Goal: Task Accomplishment & Management: Manage account settings

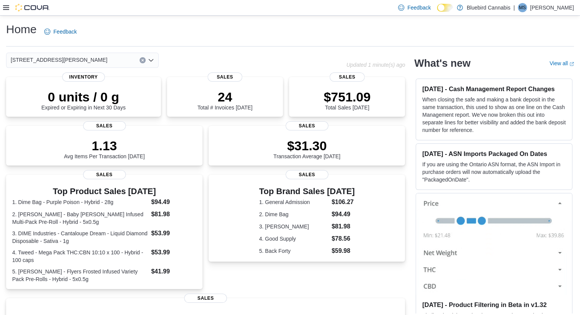
click at [2, 15] on div "Feedback Dark Mode Bluebird Cannabis | [PERSON_NAME]" at bounding box center [290, 8] width 580 height 16
click at [9, 3] on div at bounding box center [26, 7] width 47 height 15
click at [6, 6] on icon at bounding box center [6, 8] width 6 height 6
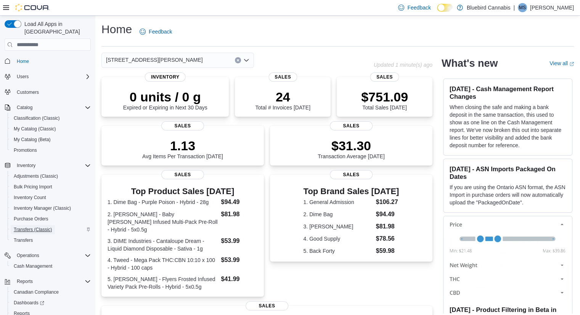
click at [34, 227] on span "Transfers (Classic)" at bounding box center [33, 230] width 38 height 6
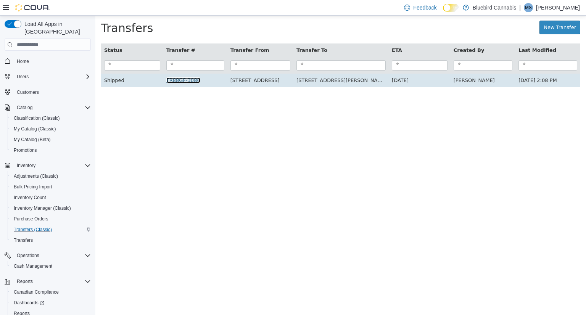
click at [183, 80] on link "TR88GF-3086" at bounding box center [183, 80] width 34 height 6
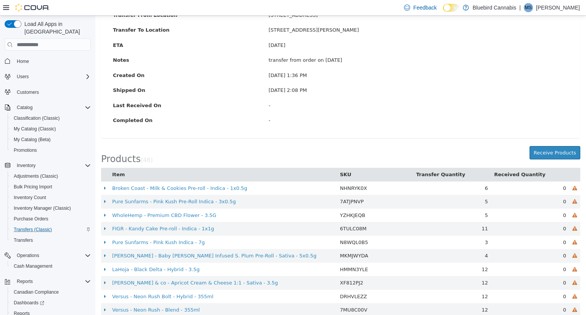
scroll to position [93, 0]
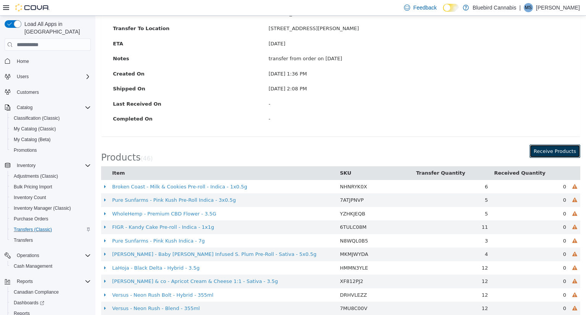
click at [542, 156] on button "Receive Products" at bounding box center [555, 152] width 51 height 14
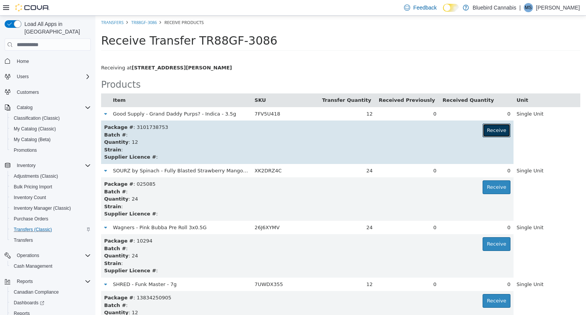
click at [491, 131] on button "Receive" at bounding box center [497, 131] width 28 height 14
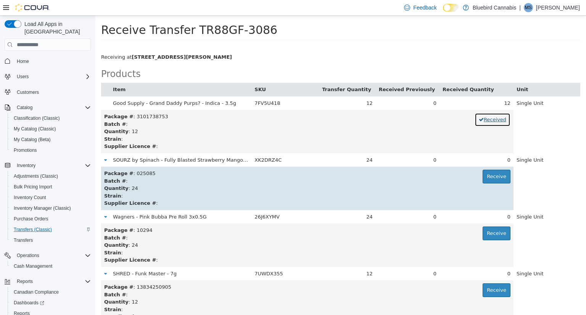
scroll to position [12, 0]
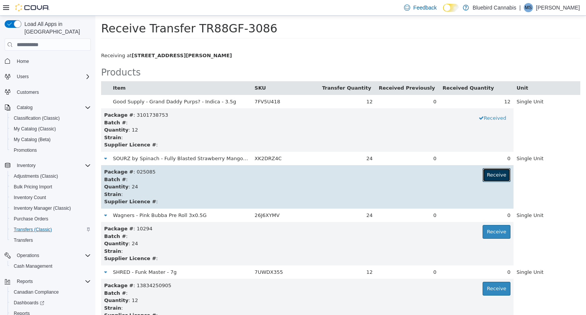
click at [496, 176] on button "Receive" at bounding box center [497, 175] width 28 height 14
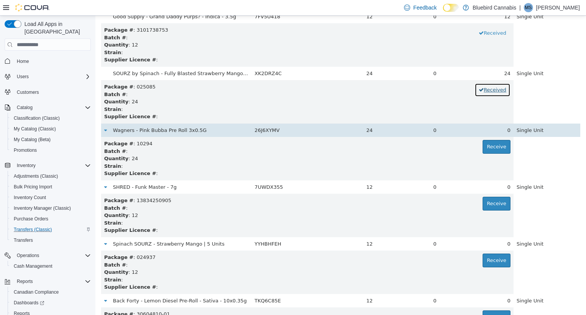
scroll to position [98, 0]
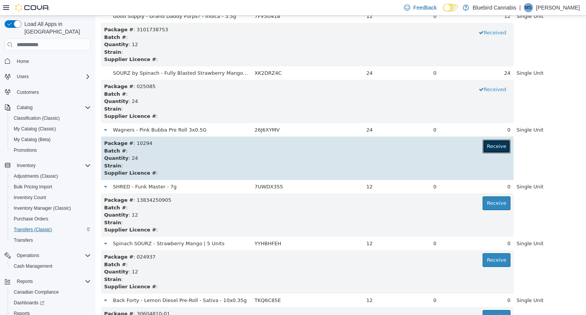
click at [490, 145] on button "Receive" at bounding box center [497, 147] width 28 height 14
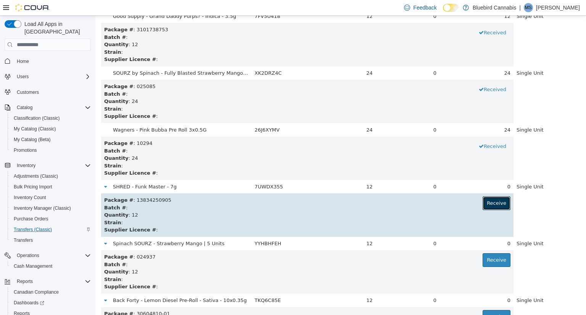
click at [492, 203] on button "Receive" at bounding box center [497, 203] width 28 height 14
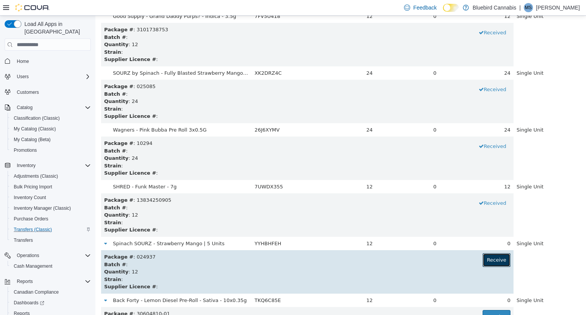
click at [485, 261] on button "Receive" at bounding box center [497, 260] width 28 height 14
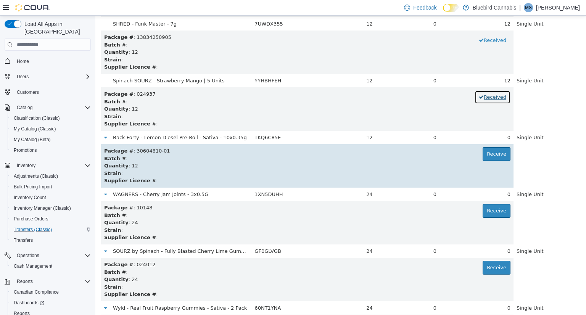
scroll to position [261, 0]
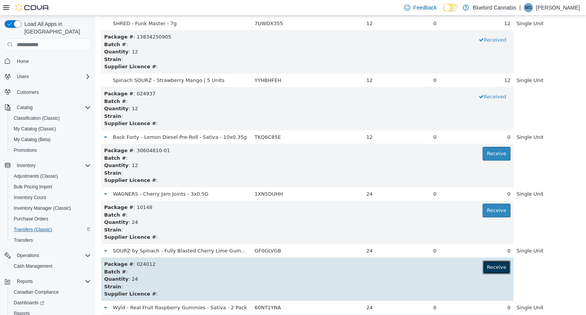
click at [485, 268] on button "Receive" at bounding box center [497, 268] width 28 height 14
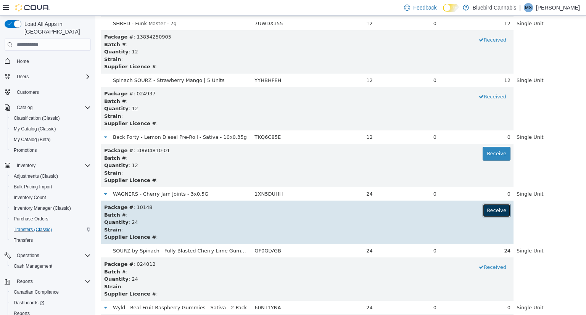
click at [488, 207] on button "Receive" at bounding box center [497, 211] width 28 height 14
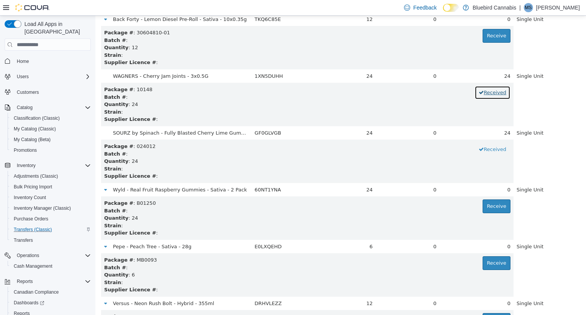
scroll to position [380, 0]
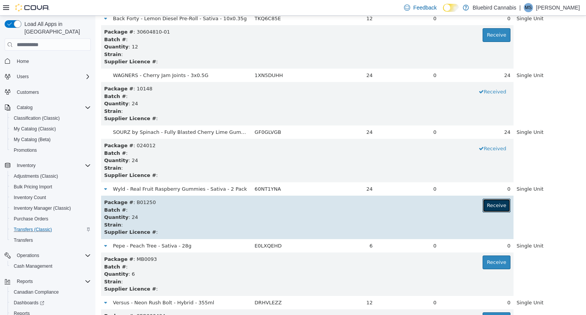
click at [483, 204] on button "Receive" at bounding box center [497, 206] width 28 height 14
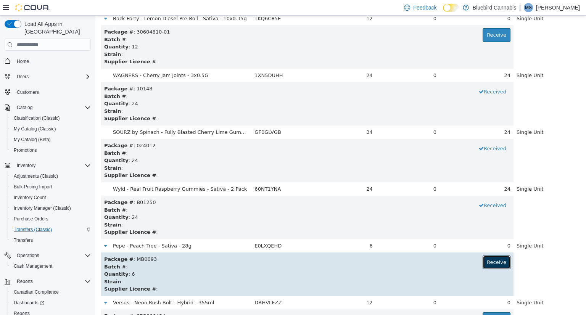
click at [483, 265] on button "Receive" at bounding box center [497, 263] width 28 height 14
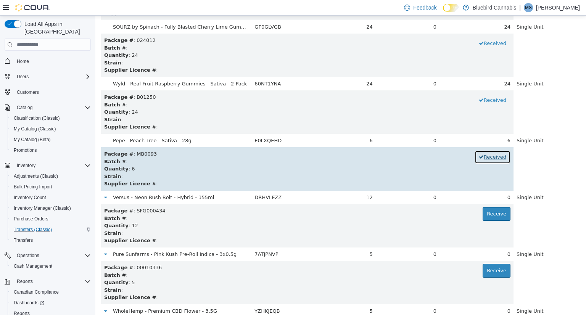
scroll to position [485, 0]
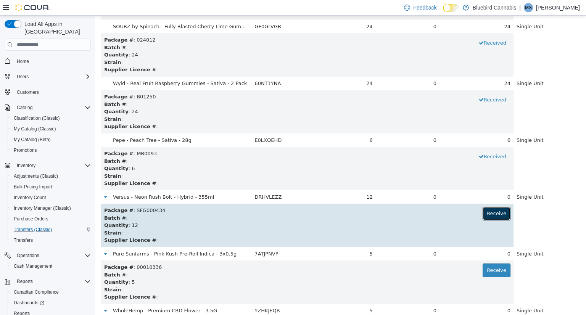
click at [489, 216] on button "Receive" at bounding box center [497, 214] width 28 height 14
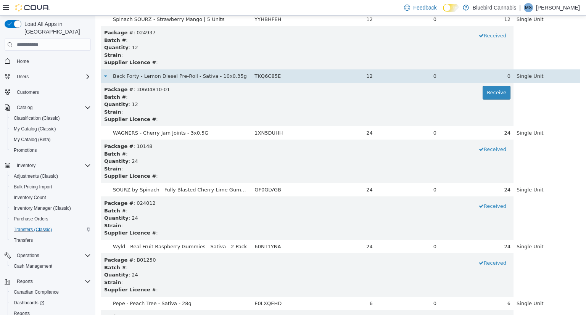
scroll to position [311, 0]
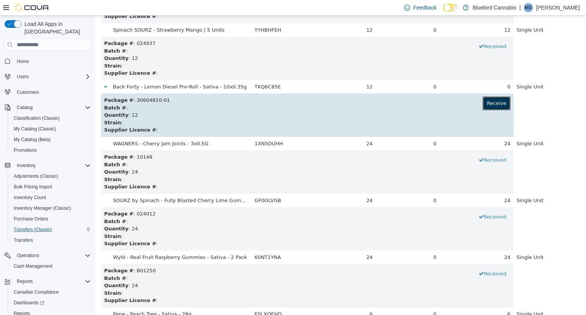
click at [487, 109] on button "Receive" at bounding box center [497, 104] width 28 height 14
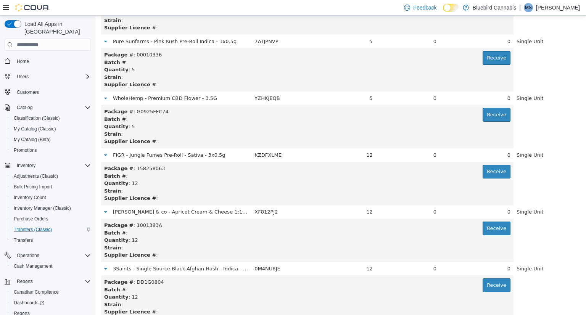
scroll to position [702, 0]
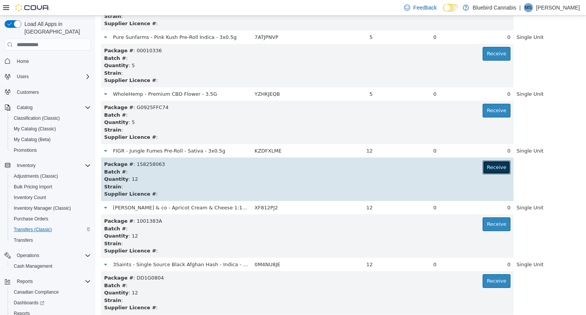
click at [486, 163] on button "Receive" at bounding box center [497, 168] width 28 height 14
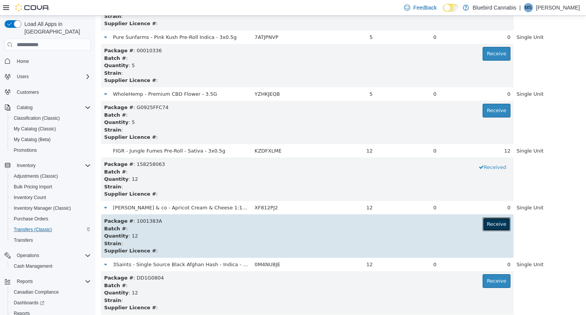
click at [490, 226] on button "Receive" at bounding box center [497, 224] width 28 height 14
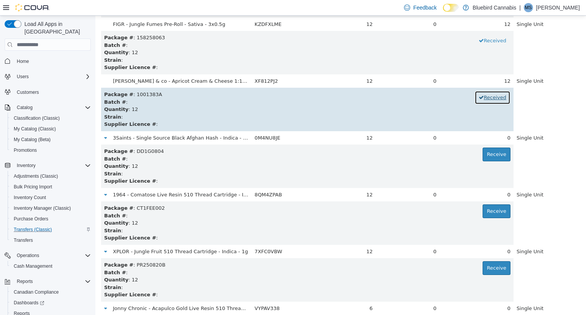
scroll to position [829, 0]
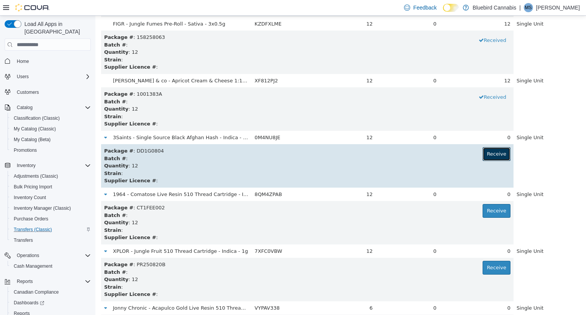
click at [492, 153] on button "Receive" at bounding box center [497, 154] width 28 height 14
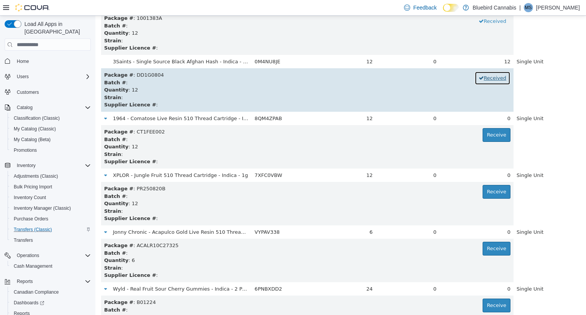
scroll to position [905, 0]
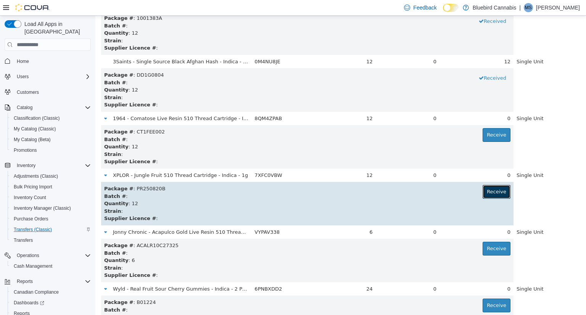
click at [494, 194] on button "Receive" at bounding box center [497, 192] width 28 height 14
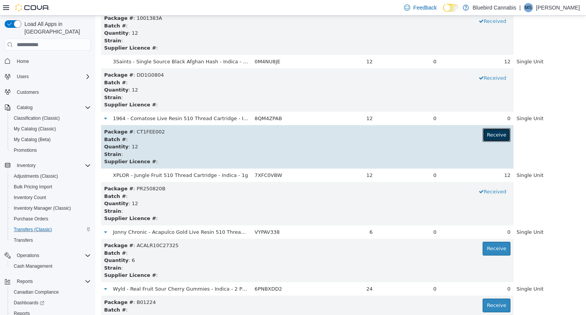
click at [486, 130] on button "Receive" at bounding box center [497, 135] width 28 height 14
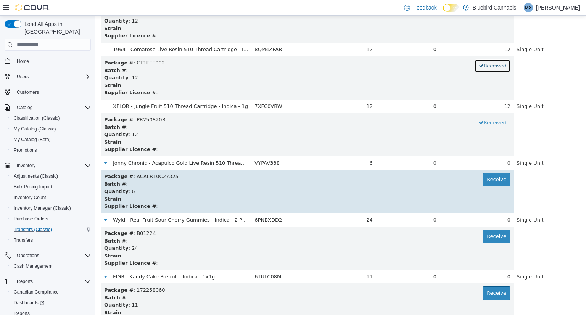
scroll to position [975, 0]
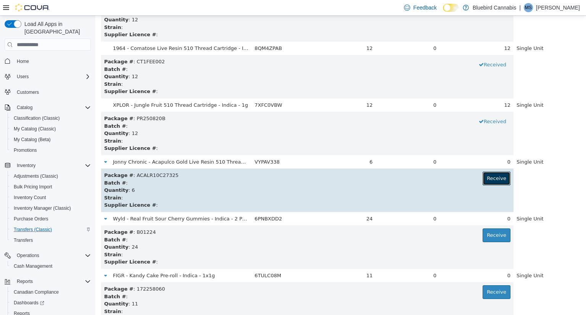
click at [485, 175] on button "Receive" at bounding box center [497, 179] width 28 height 14
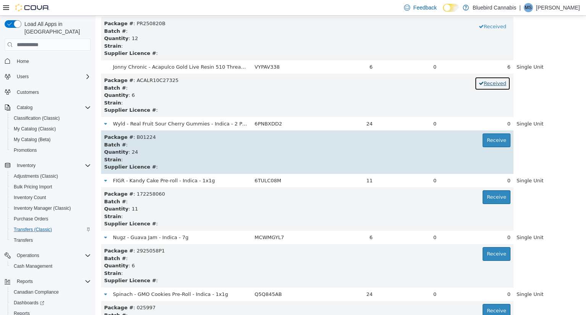
scroll to position [1074, 0]
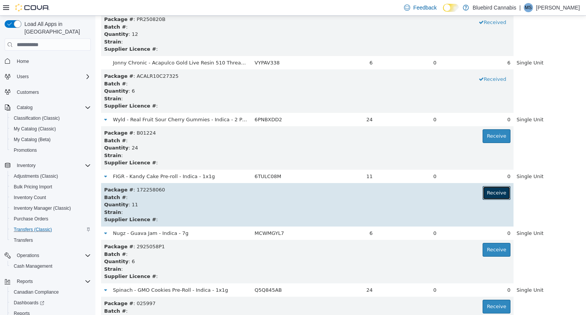
click at [491, 189] on button "Receive" at bounding box center [497, 193] width 28 height 14
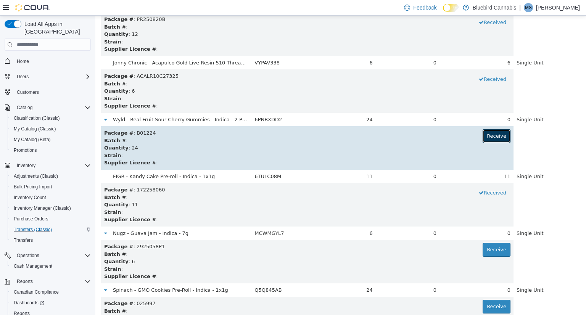
click at [489, 134] on button "Receive" at bounding box center [497, 136] width 28 height 14
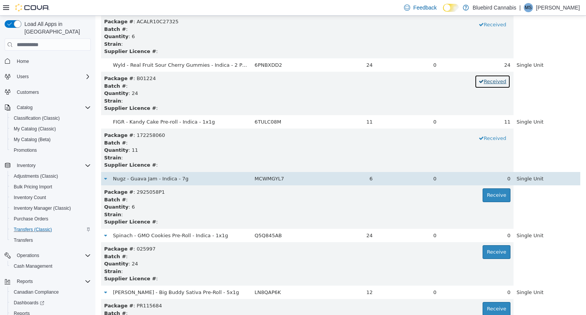
scroll to position [1129, 0]
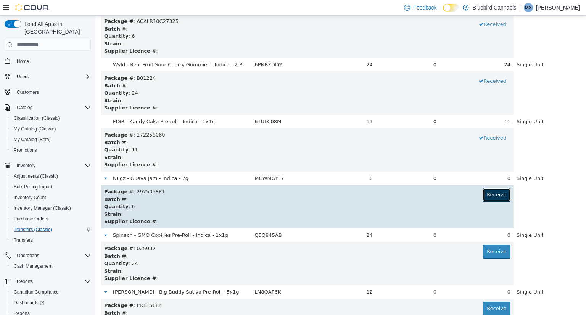
click at [491, 196] on button "Receive" at bounding box center [497, 195] width 28 height 14
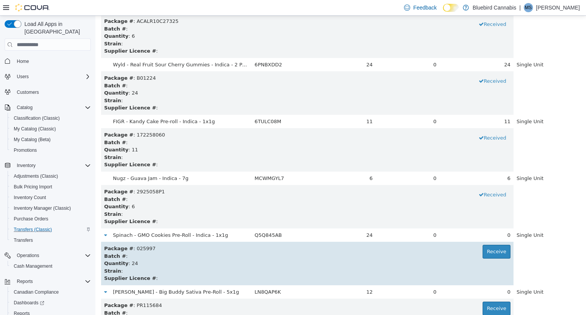
click at [484, 261] on div "Quantity : 24" at bounding box center [307, 264] width 406 height 8
click at [484, 251] on button "Receive" at bounding box center [497, 252] width 28 height 14
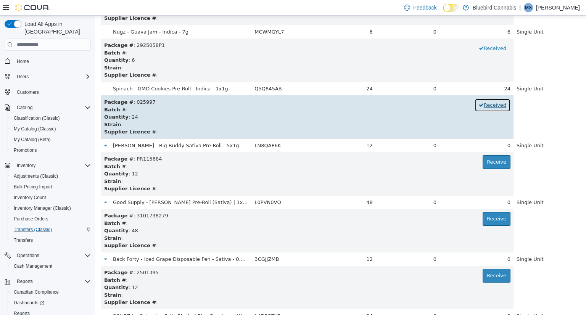
scroll to position [1276, 0]
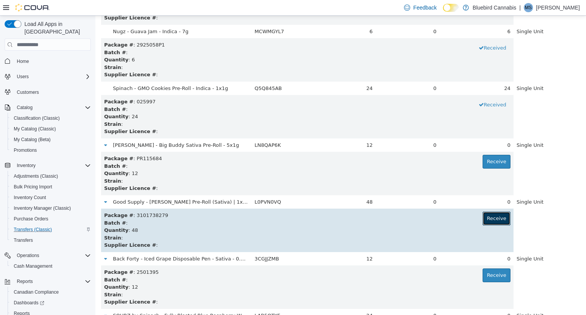
click at [495, 224] on button "Receive" at bounding box center [497, 219] width 28 height 14
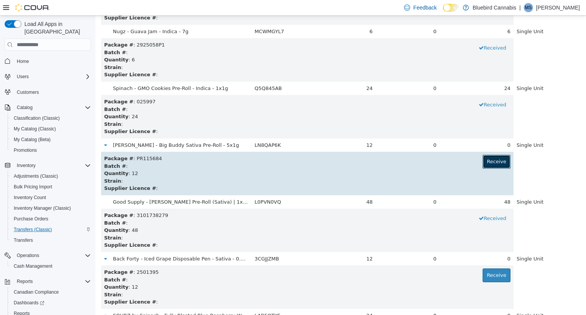
click at [491, 163] on button "Receive" at bounding box center [497, 162] width 28 height 14
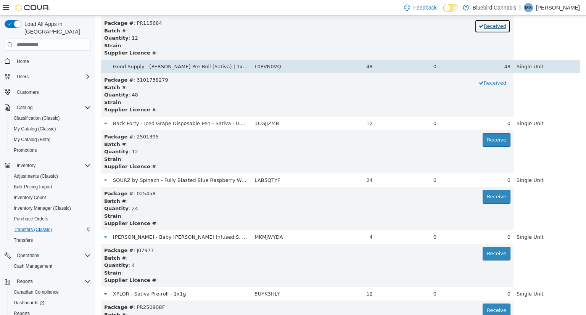
scroll to position [1412, 0]
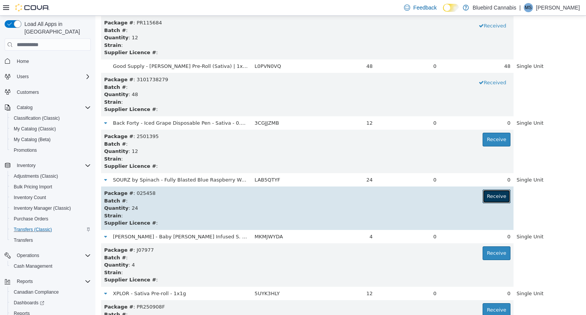
click at [487, 192] on button "Receive" at bounding box center [497, 197] width 28 height 14
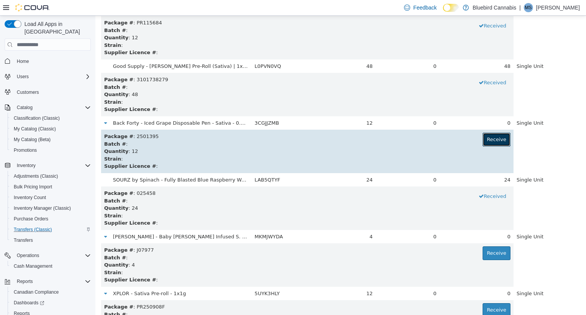
click at [491, 138] on button "Receive" at bounding box center [497, 140] width 28 height 14
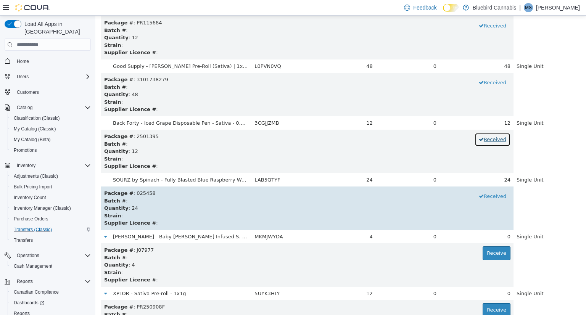
scroll to position [1439, 0]
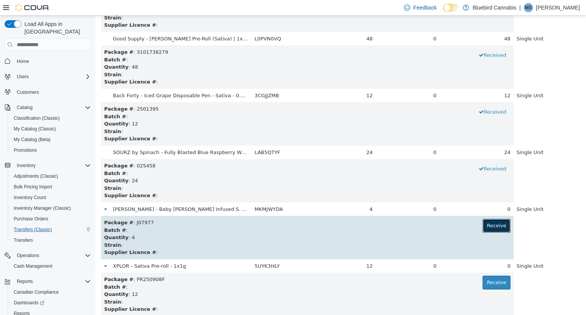
click at [485, 229] on button "Receive" at bounding box center [497, 226] width 28 height 14
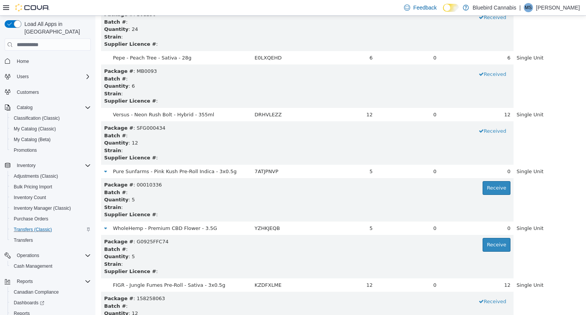
scroll to position [563, 0]
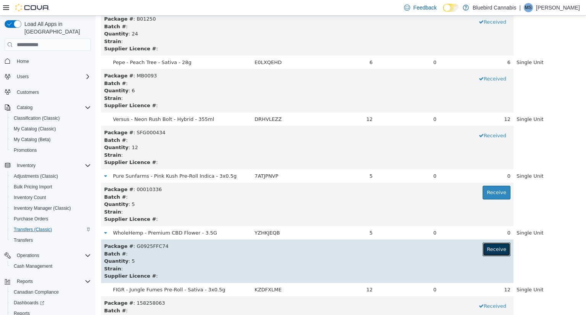
click at [484, 248] on button "Receive" at bounding box center [497, 250] width 28 height 14
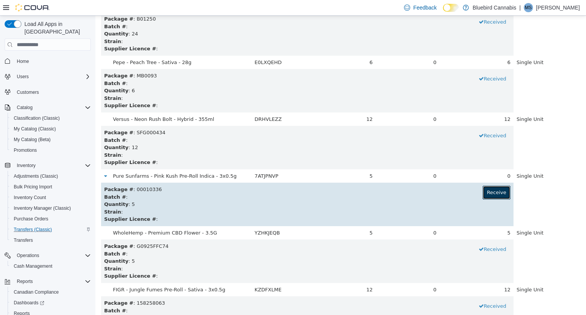
click at [483, 197] on button "Receive" at bounding box center [497, 193] width 28 height 14
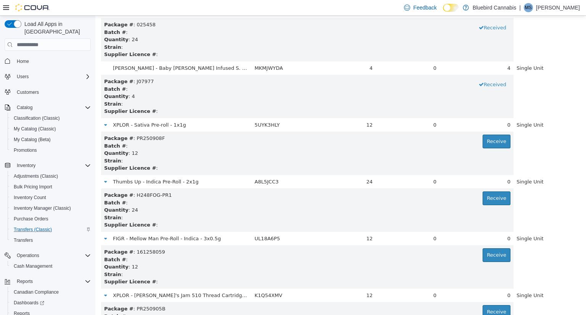
scroll to position [1586, 0]
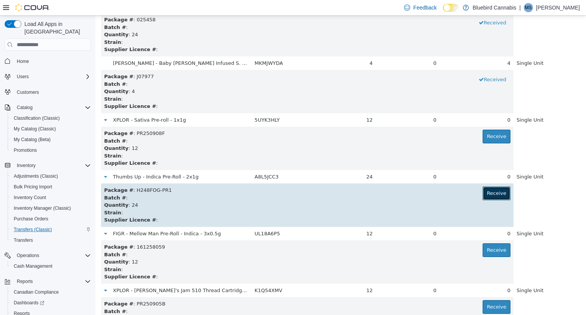
click at [485, 189] on button "Receive" at bounding box center [497, 194] width 28 height 14
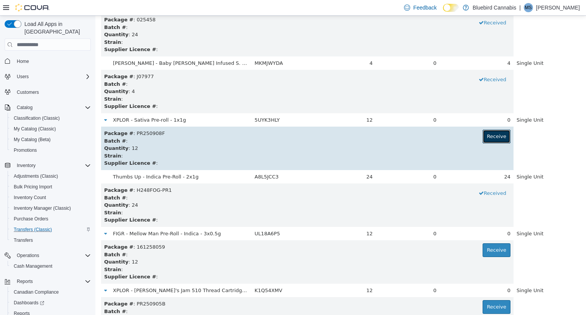
click at [496, 138] on button "Receive" at bounding box center [497, 137] width 28 height 14
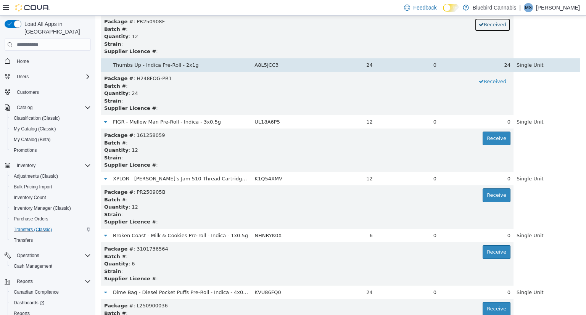
scroll to position [1698, 0]
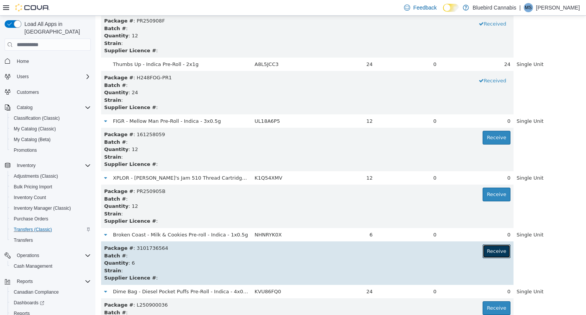
click at [484, 255] on button "Receive" at bounding box center [497, 252] width 28 height 14
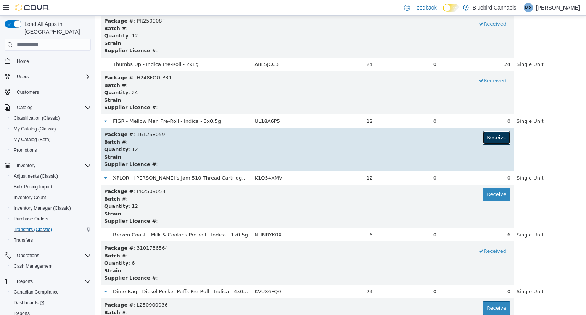
click at [492, 141] on button "Receive" at bounding box center [497, 138] width 28 height 14
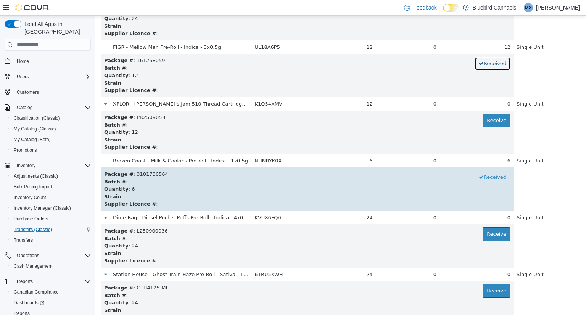
scroll to position [1774, 0]
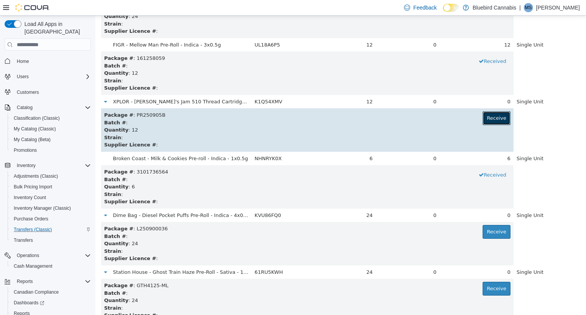
click at [492, 114] on button "Receive" at bounding box center [497, 118] width 28 height 14
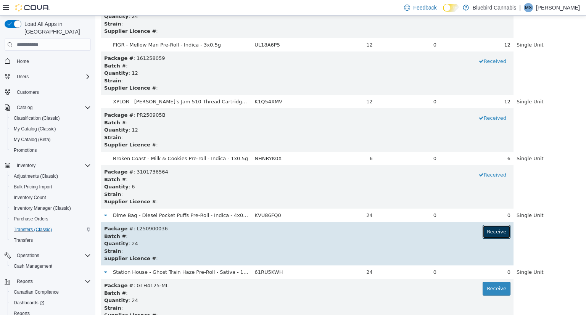
click at [491, 233] on button "Receive" at bounding box center [497, 232] width 28 height 14
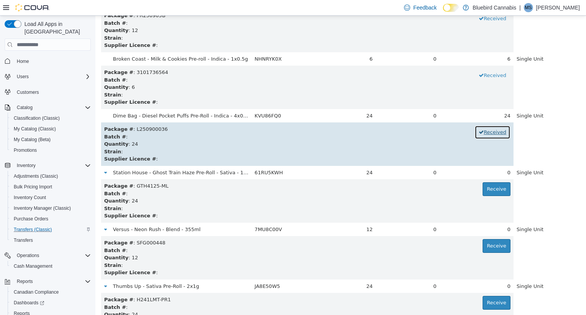
scroll to position [1874, 0]
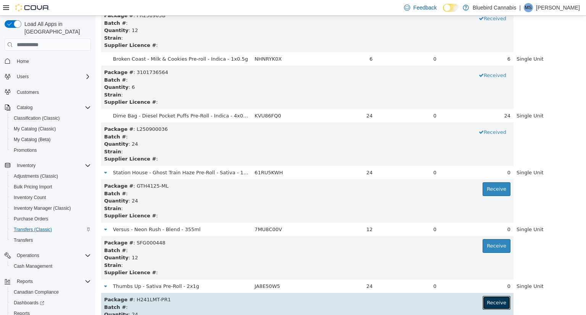
click at [494, 308] on button "Receive" at bounding box center [497, 303] width 28 height 14
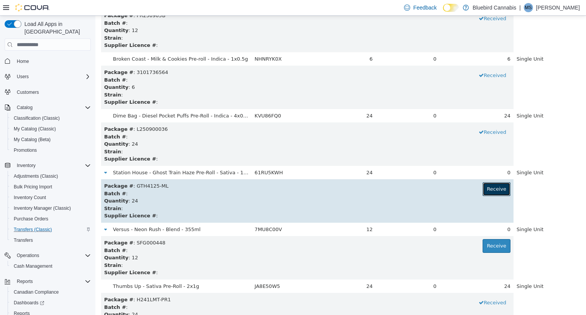
click at [483, 187] on button "Receive" at bounding box center [497, 189] width 28 height 14
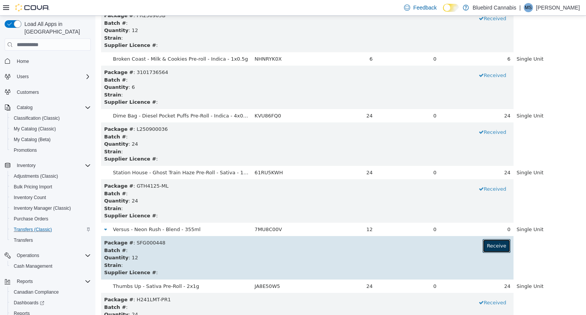
click at [489, 248] on button "Receive" at bounding box center [497, 246] width 28 height 14
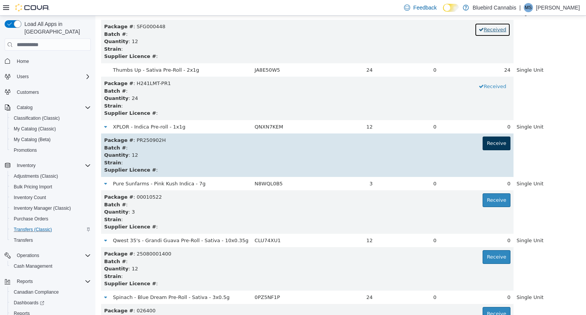
scroll to position [2091, 0]
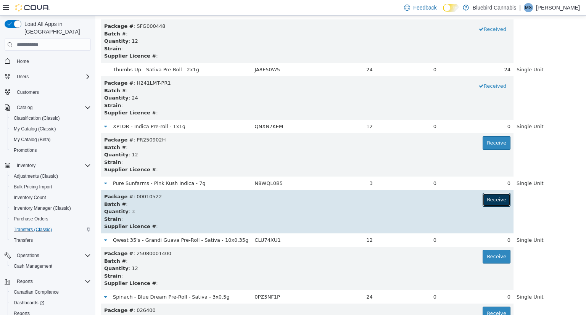
click at [490, 200] on button "Receive" at bounding box center [497, 200] width 28 height 14
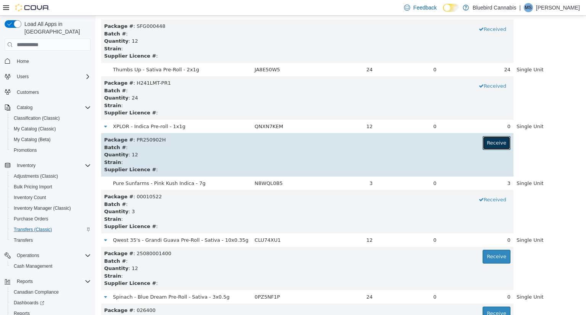
click at [490, 145] on button "Receive" at bounding box center [497, 143] width 28 height 14
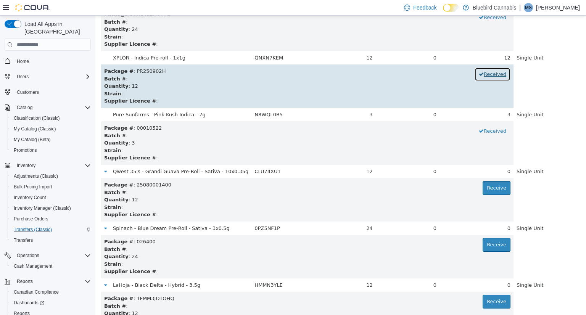
scroll to position [2160, 0]
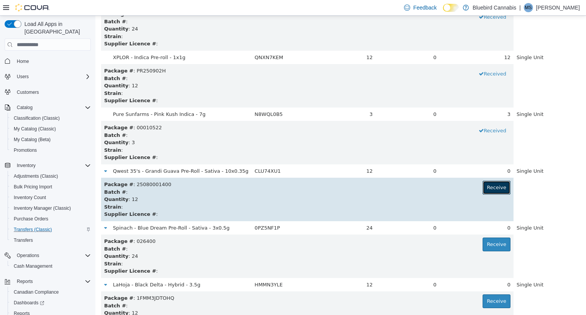
click at [493, 185] on button "Receive" at bounding box center [497, 188] width 28 height 14
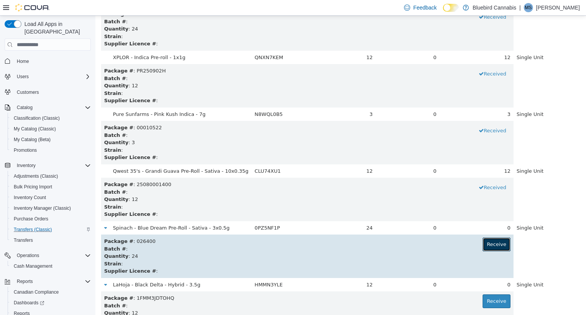
click at [494, 243] on button "Receive" at bounding box center [497, 245] width 28 height 14
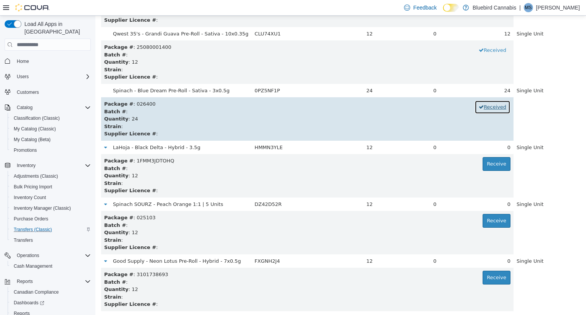
scroll to position [2298, 0]
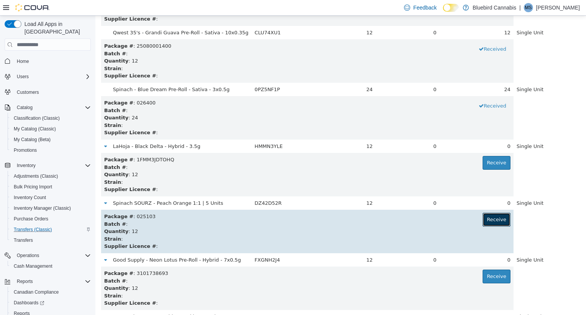
click at [489, 215] on button "Receive" at bounding box center [497, 220] width 28 height 14
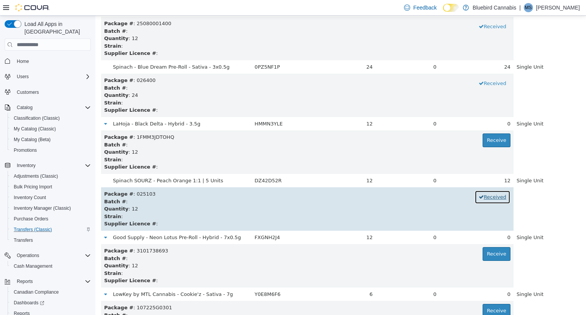
scroll to position [2321, 0]
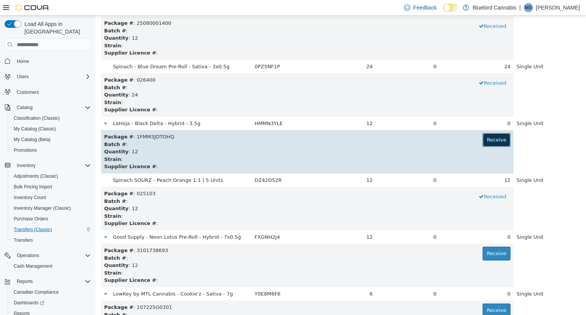
click at [486, 140] on button "Receive" at bounding box center [497, 140] width 28 height 14
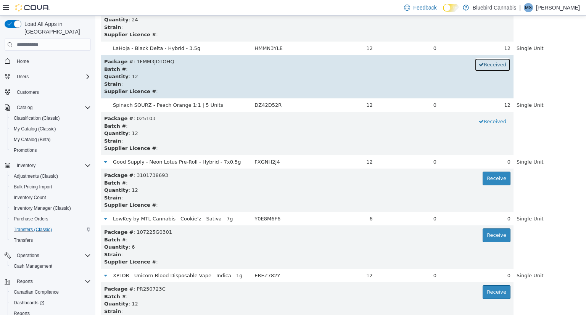
scroll to position [2397, 0]
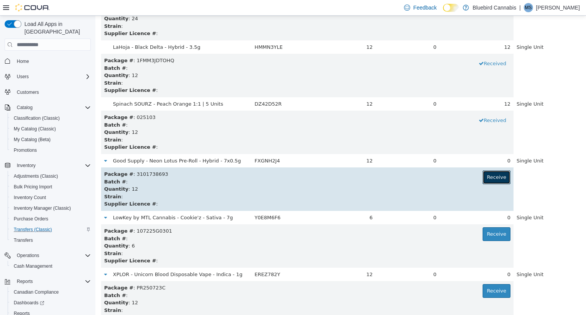
click at [483, 177] on button "Receive" at bounding box center [497, 178] width 28 height 14
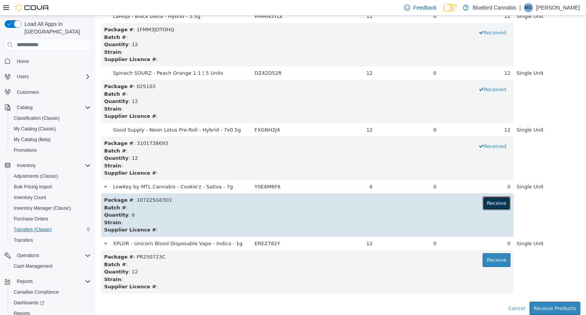
click at [485, 204] on button "Receive" at bounding box center [497, 203] width 28 height 14
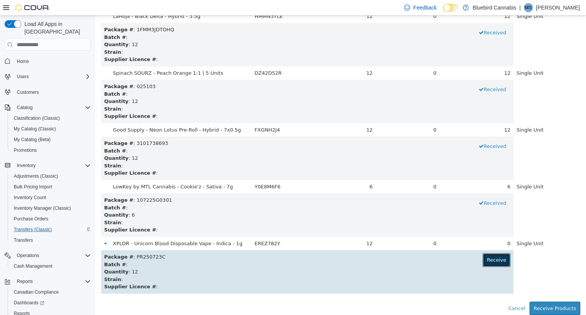
click at [487, 254] on button "Receive" at bounding box center [497, 260] width 28 height 14
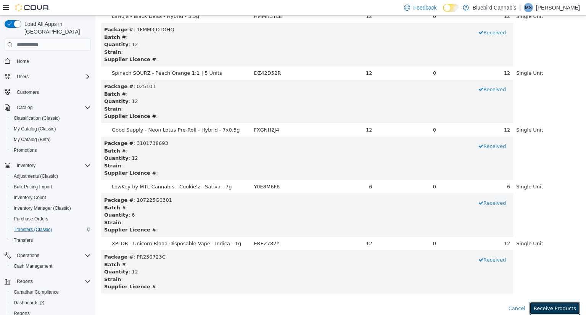
click at [553, 305] on button "Receive Products" at bounding box center [555, 309] width 51 height 14
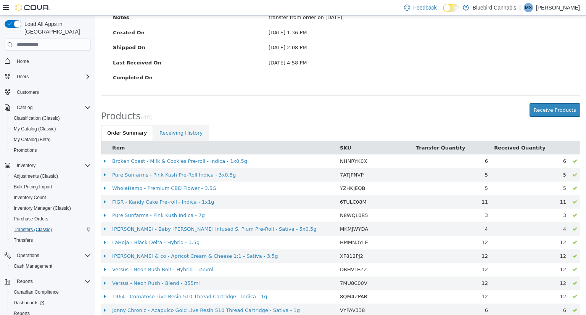
scroll to position [0, 0]
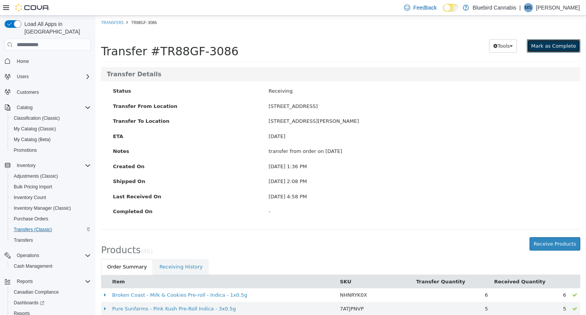
click at [556, 40] on button "Mark as Complete" at bounding box center [553, 46] width 53 height 14
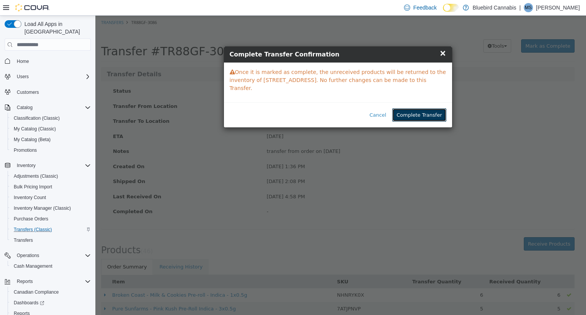
click at [431, 108] on button "Complete Transfer" at bounding box center [419, 115] width 54 height 14
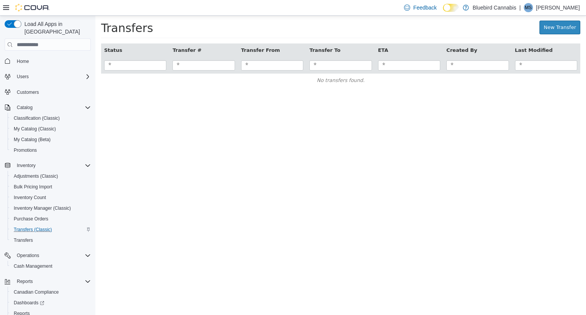
click at [564, 11] on p "[PERSON_NAME]" at bounding box center [558, 7] width 44 height 9
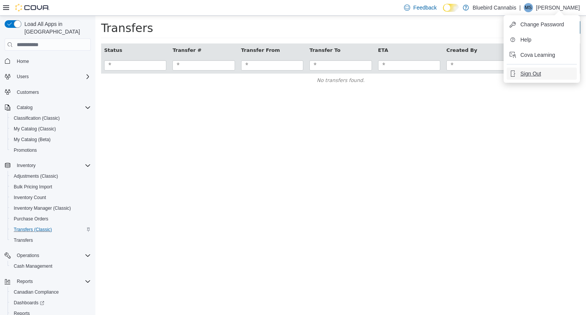
click at [532, 72] on span "Sign Out" at bounding box center [530, 74] width 21 height 8
